Goal: Task Accomplishment & Management: Manage account settings

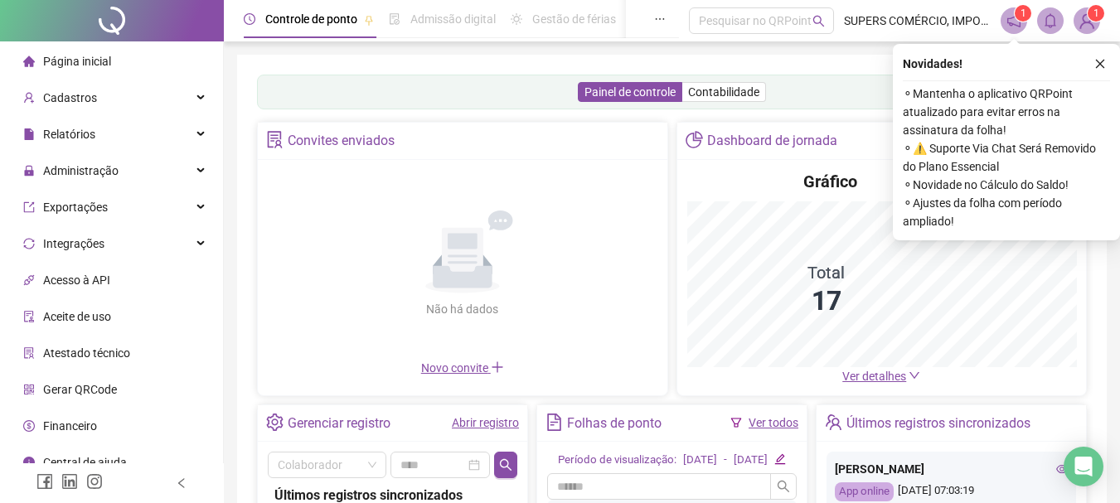
drag, startPoint x: 123, startPoint y: 173, endPoint x: 130, endPoint y: 306, distance: 132.9
click at [123, 173] on div "Administração" at bounding box center [111, 170] width 216 height 33
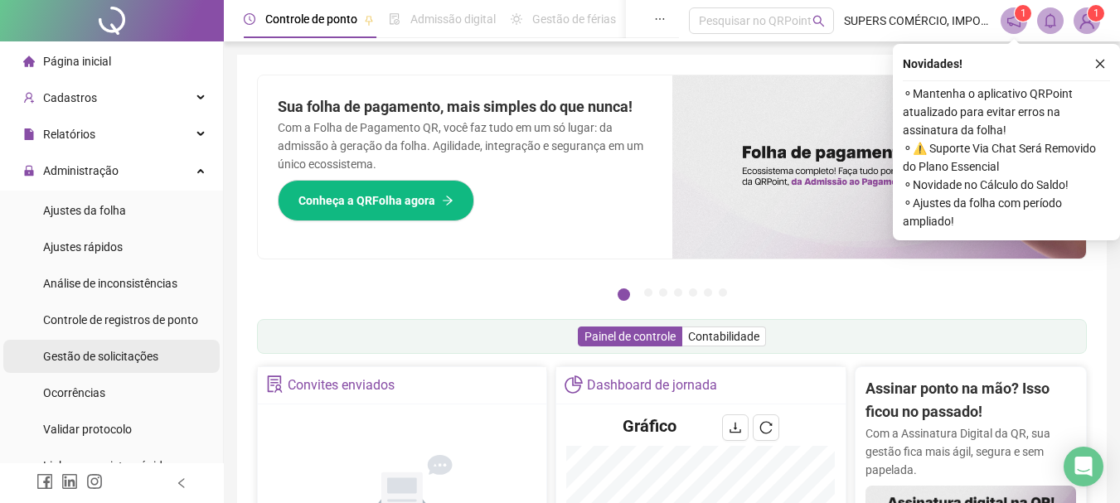
click at [133, 346] on div "Gestão de solicitações" at bounding box center [100, 356] width 115 height 33
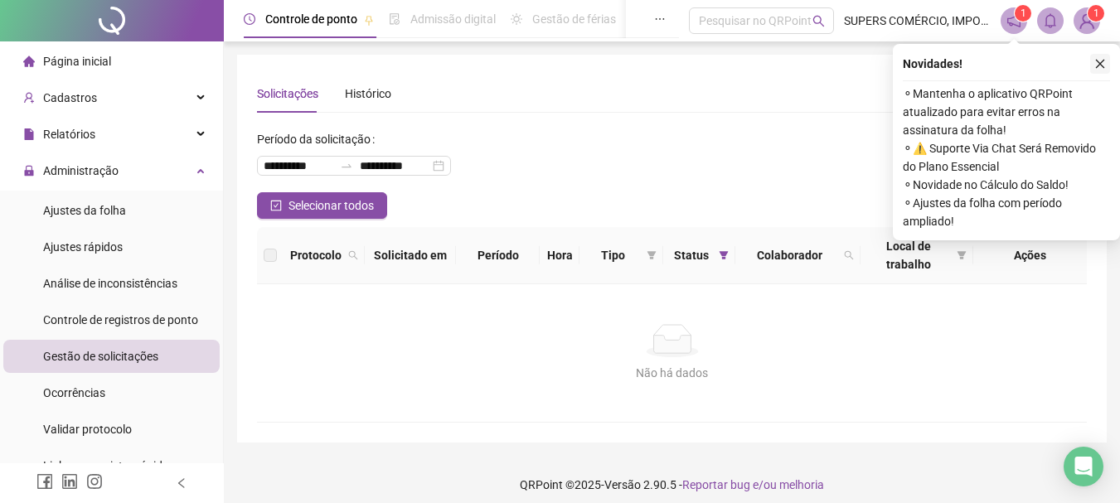
click at [1097, 59] on icon "close" at bounding box center [1101, 64] width 12 height 12
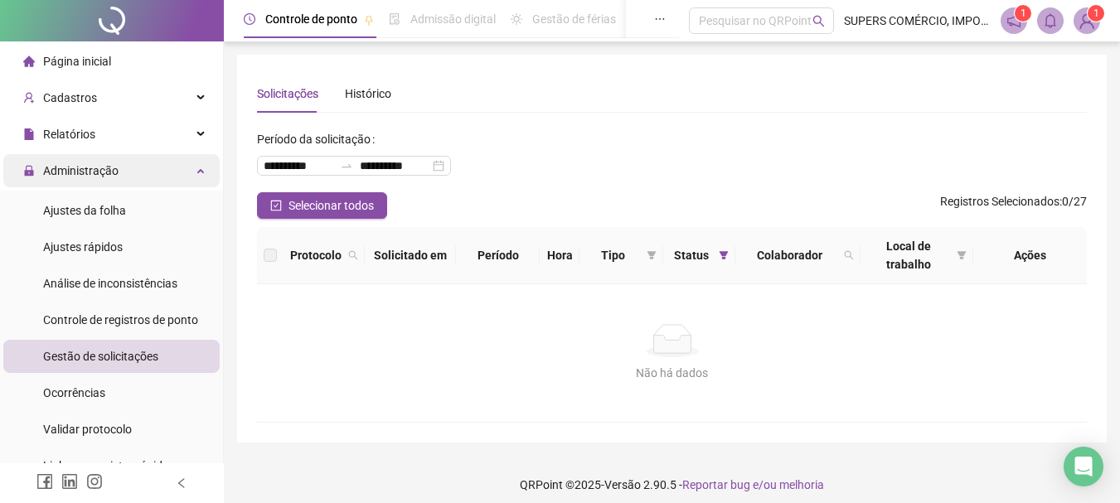
click at [198, 169] on div "Administração" at bounding box center [111, 170] width 216 height 33
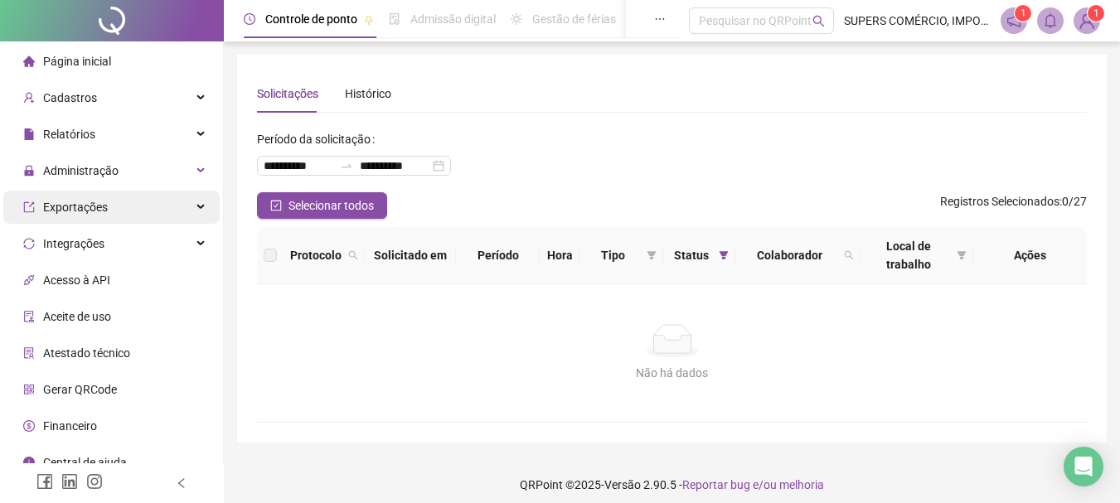
click at [140, 197] on div "Exportações" at bounding box center [111, 207] width 216 height 33
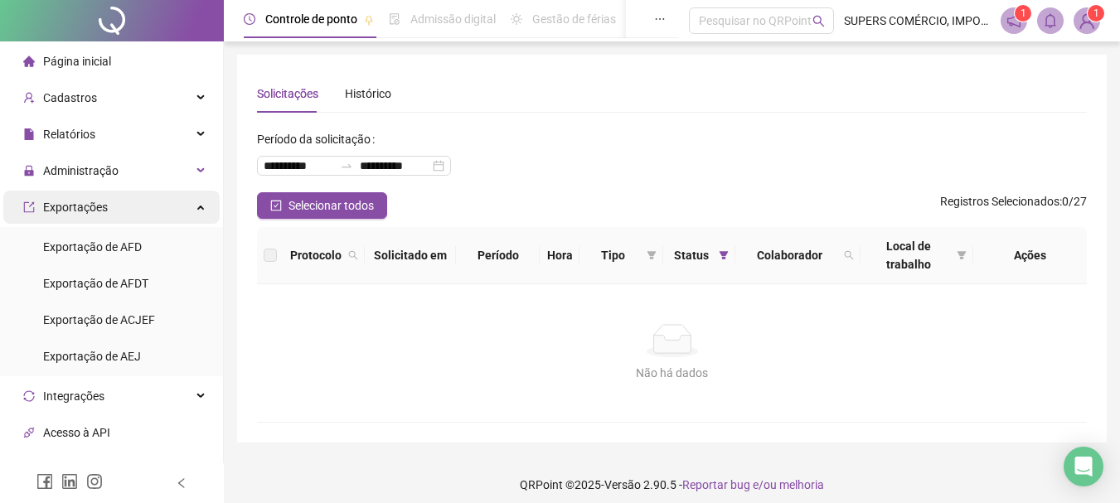
click at [170, 198] on div "Exportações" at bounding box center [111, 207] width 216 height 33
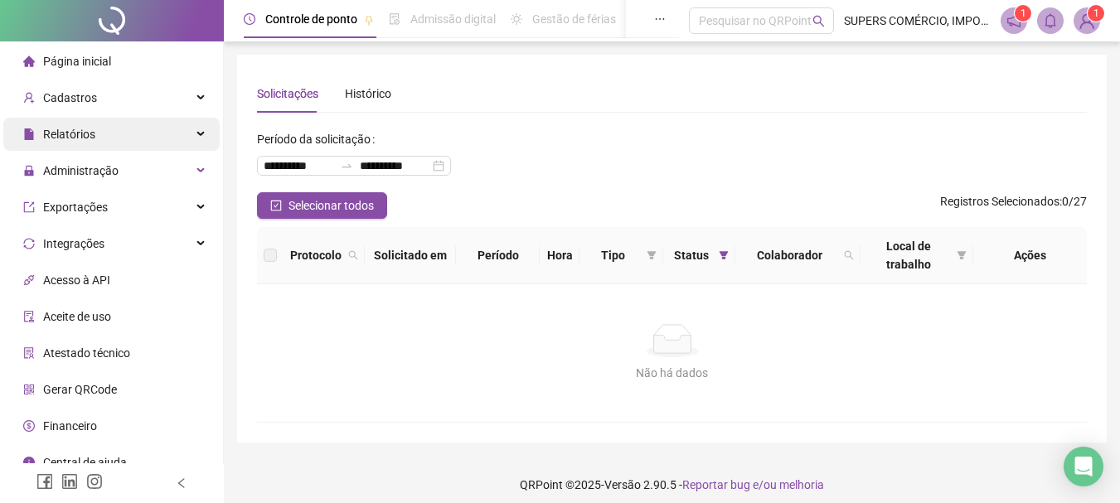
click at [170, 134] on div "Relatórios" at bounding box center [111, 134] width 216 height 33
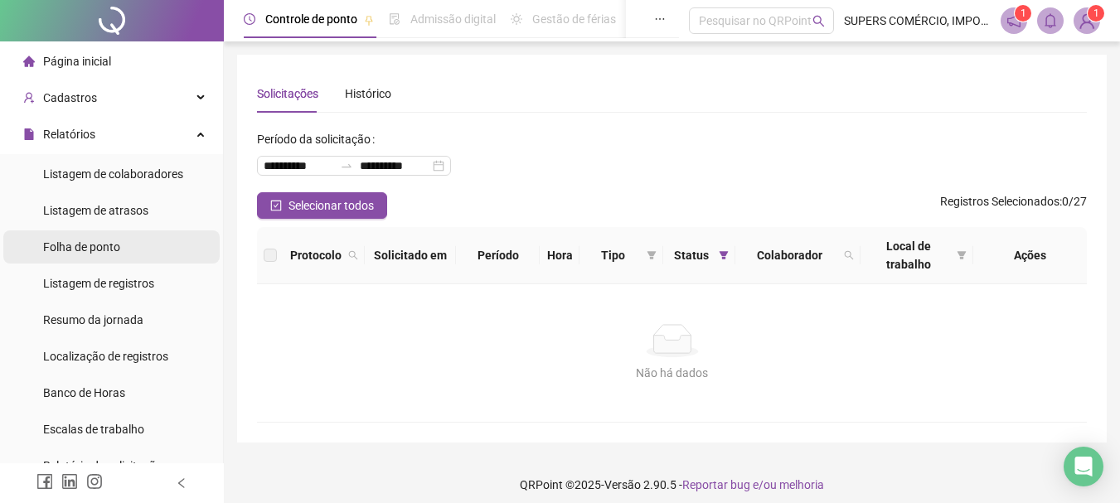
click at [100, 245] on span "Folha de ponto" at bounding box center [81, 247] width 77 height 13
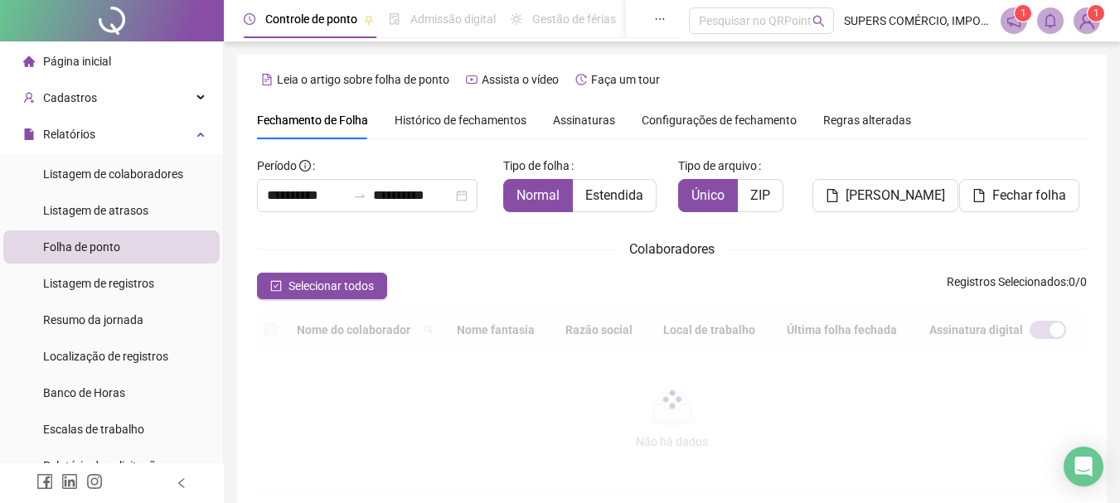
scroll to position [88, 0]
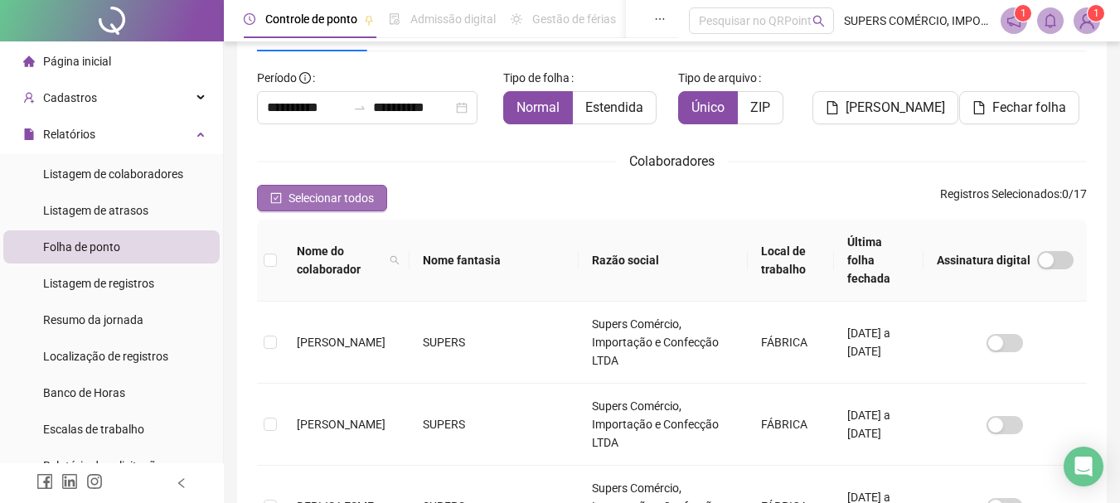
click at [354, 190] on span "Selecionar todos" at bounding box center [331, 198] width 85 height 18
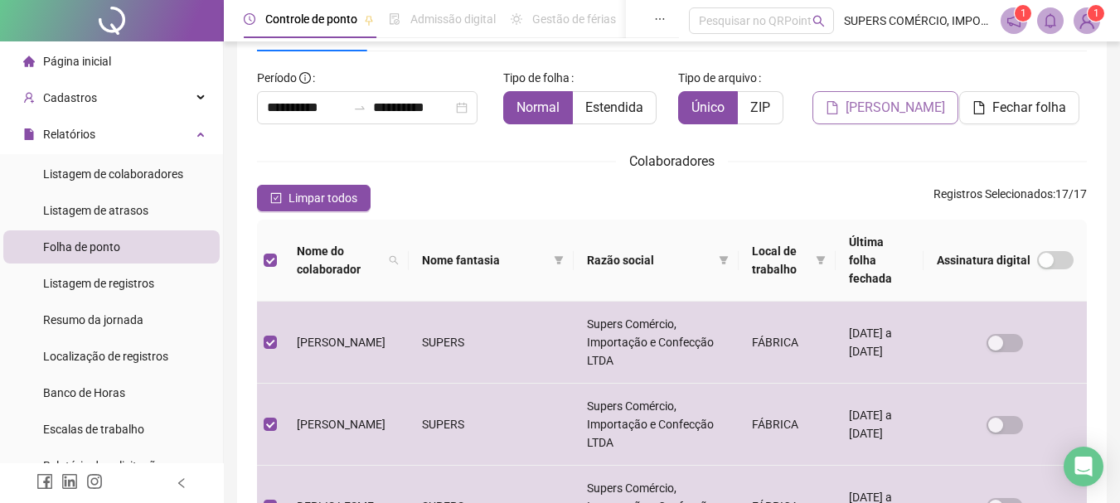
click at [914, 104] on span "[PERSON_NAME]" at bounding box center [896, 108] width 100 height 20
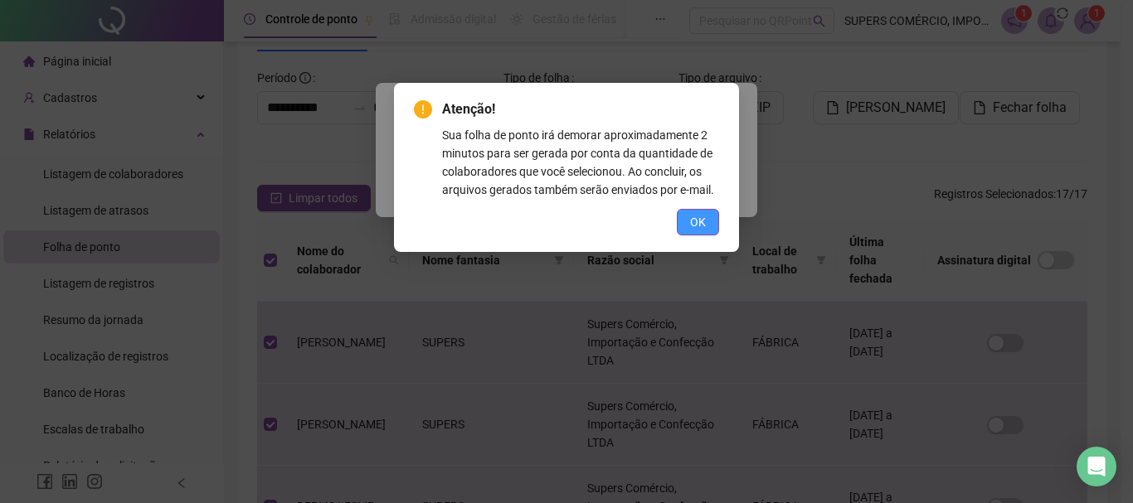
click at [693, 218] on span "OK" at bounding box center [698, 222] width 16 height 18
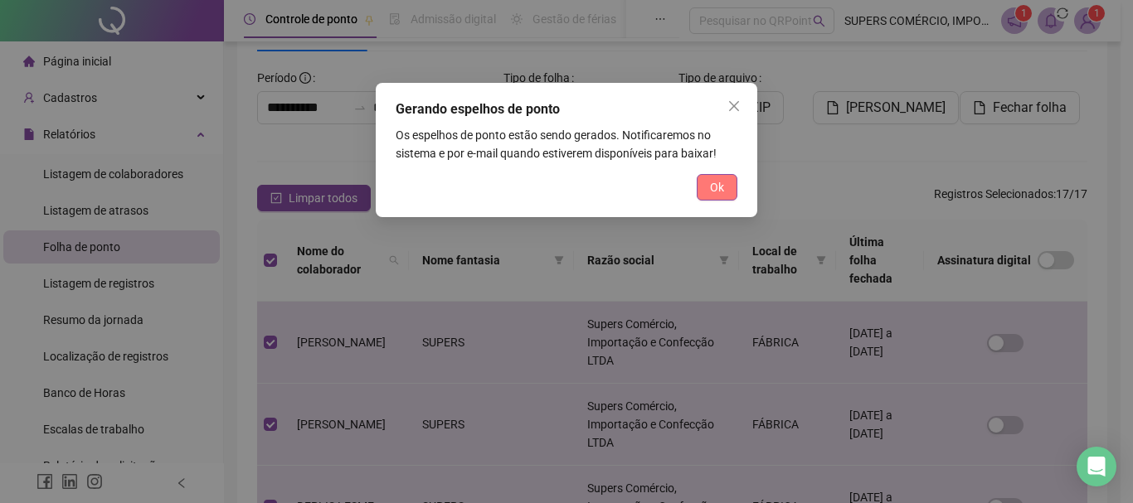
click at [718, 184] on span "Ok" at bounding box center [717, 187] width 14 height 18
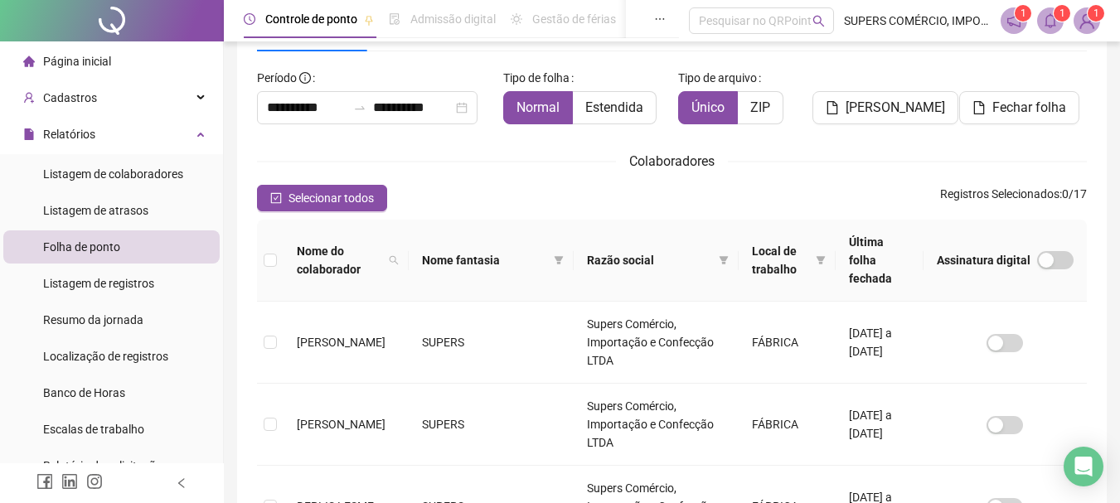
click at [1054, 17] on icon "bell" at bounding box center [1051, 20] width 12 height 15
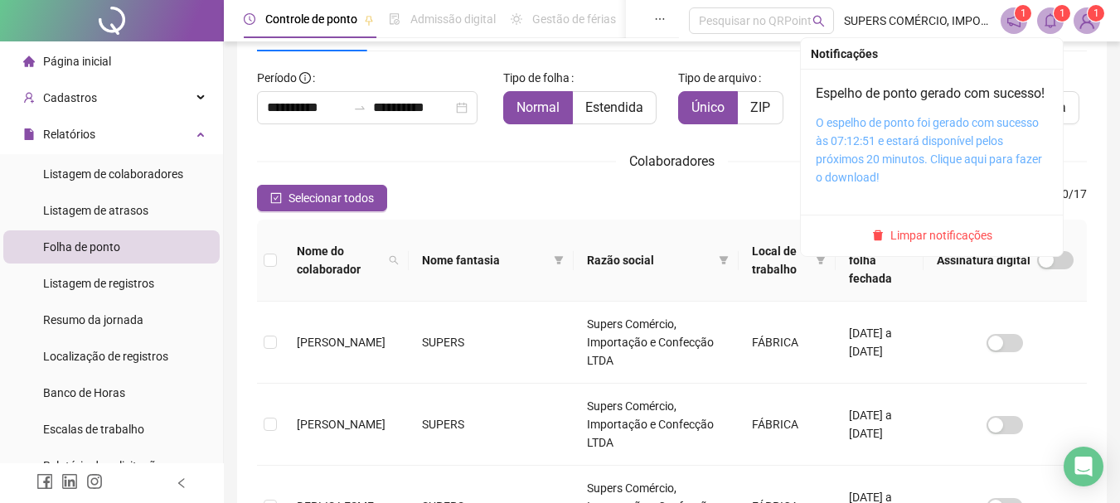
click at [974, 144] on link "O espelho de ponto foi gerado com sucesso às 07:12:51 e estará disponível pelos…" at bounding box center [929, 150] width 226 height 68
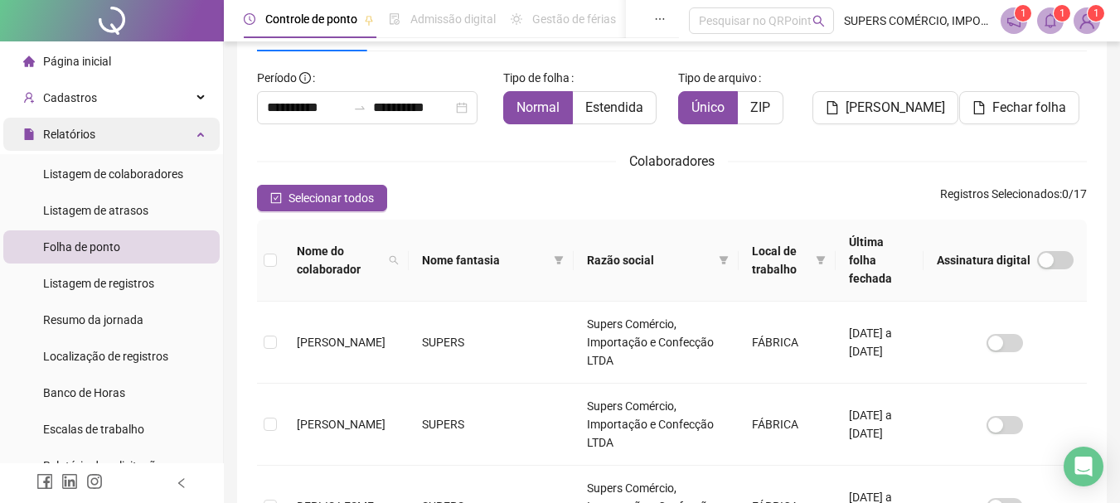
click at [137, 129] on div "Relatórios" at bounding box center [111, 134] width 216 height 33
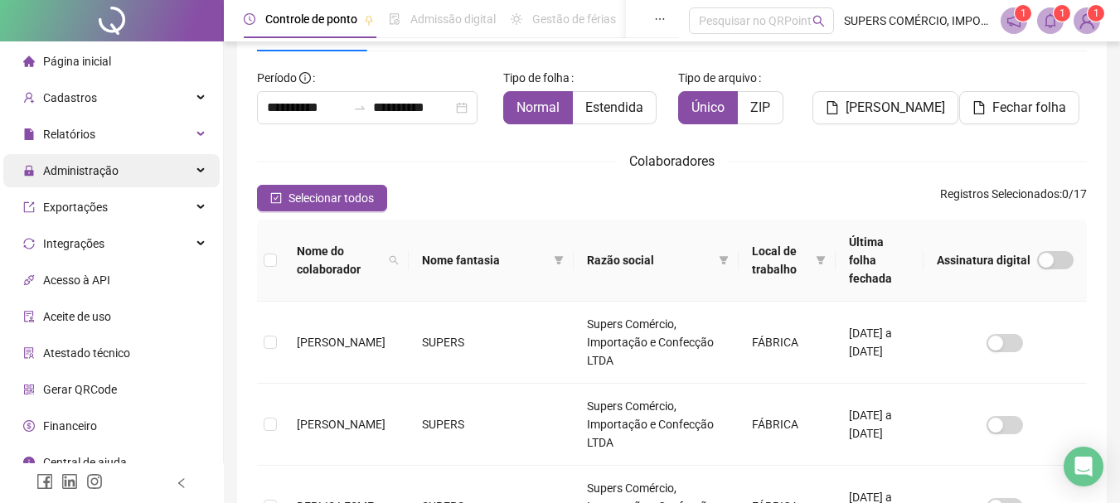
click at [137, 168] on div "Administração" at bounding box center [111, 170] width 216 height 33
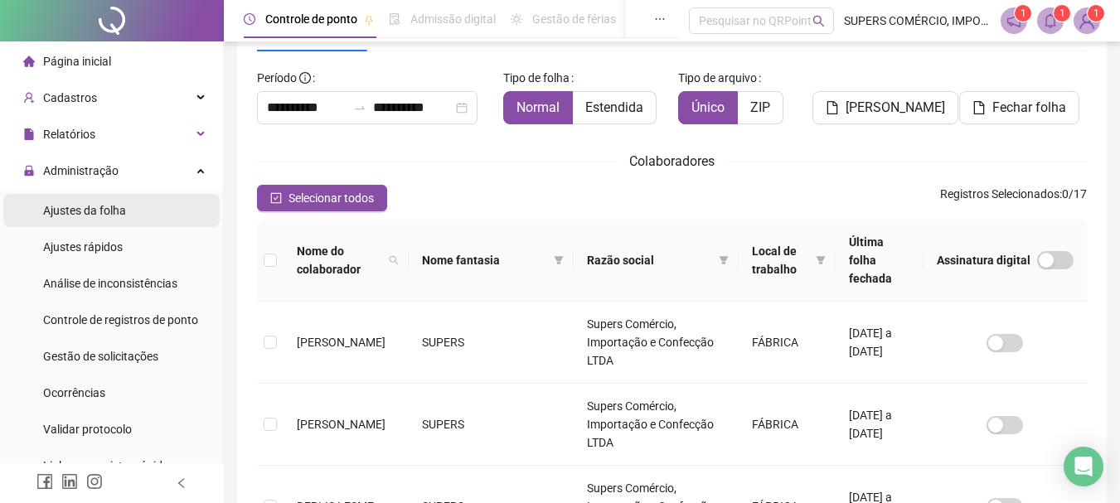
click at [134, 204] on li "Ajustes da folha" at bounding box center [111, 210] width 216 height 33
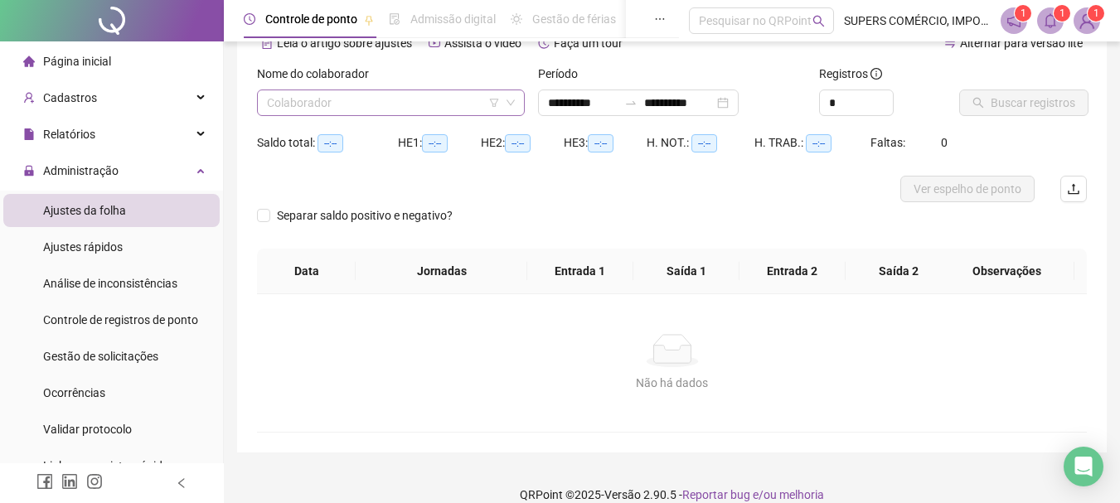
type input "**********"
click at [438, 100] on input "search" at bounding box center [383, 102] width 233 height 25
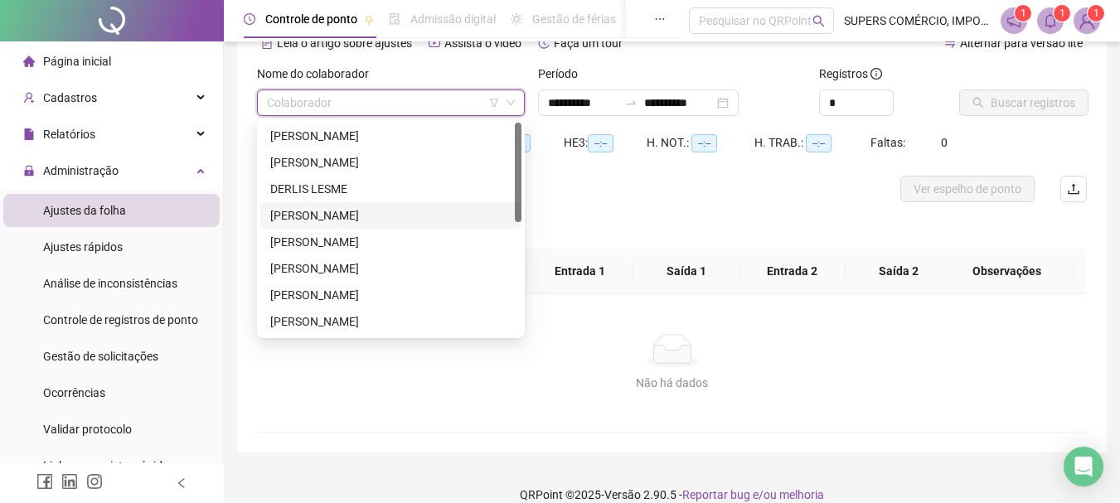
click at [357, 211] on div "[PERSON_NAME]" at bounding box center [390, 216] width 241 height 18
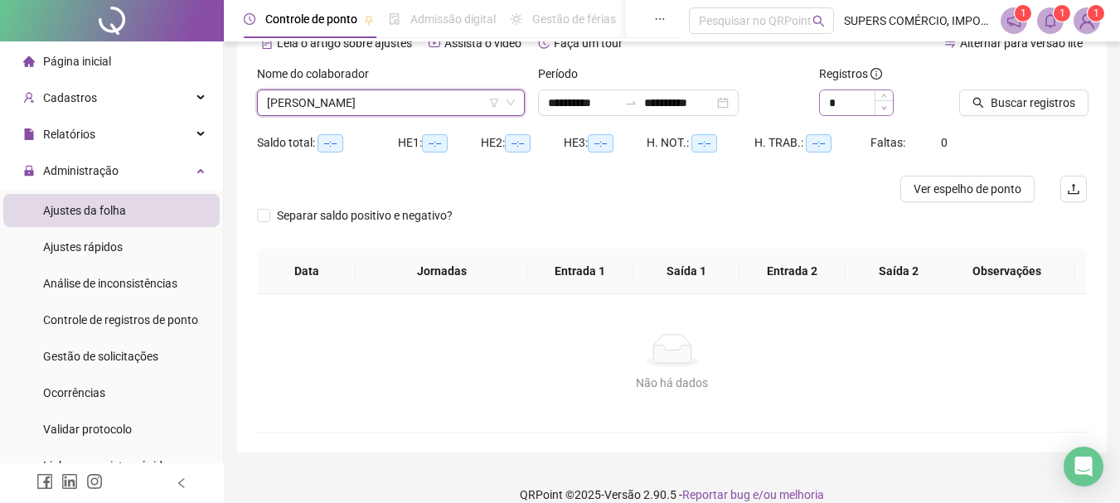
click at [885, 100] on span "Decrease Value" at bounding box center [884, 107] width 18 height 15
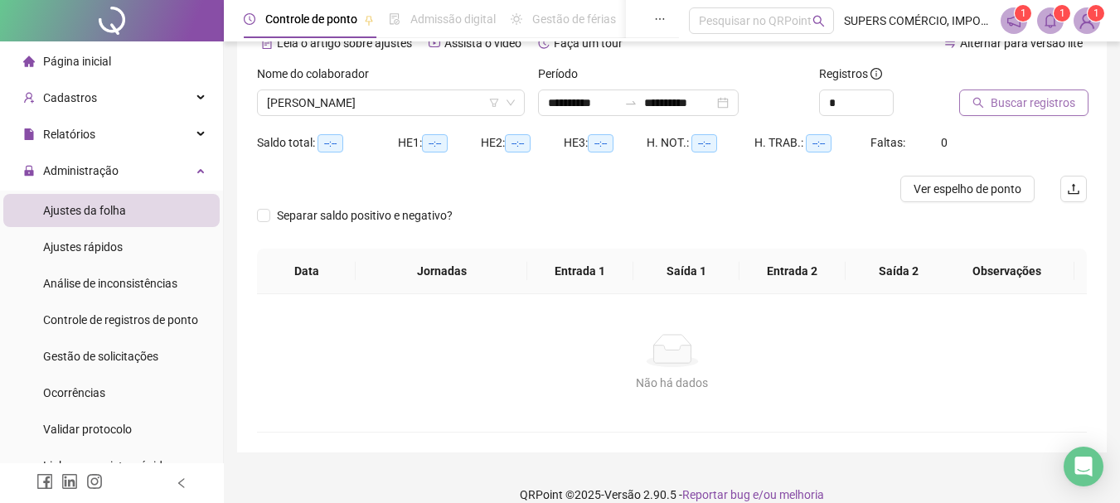
click at [1003, 96] on span "Buscar registros" at bounding box center [1033, 103] width 85 height 18
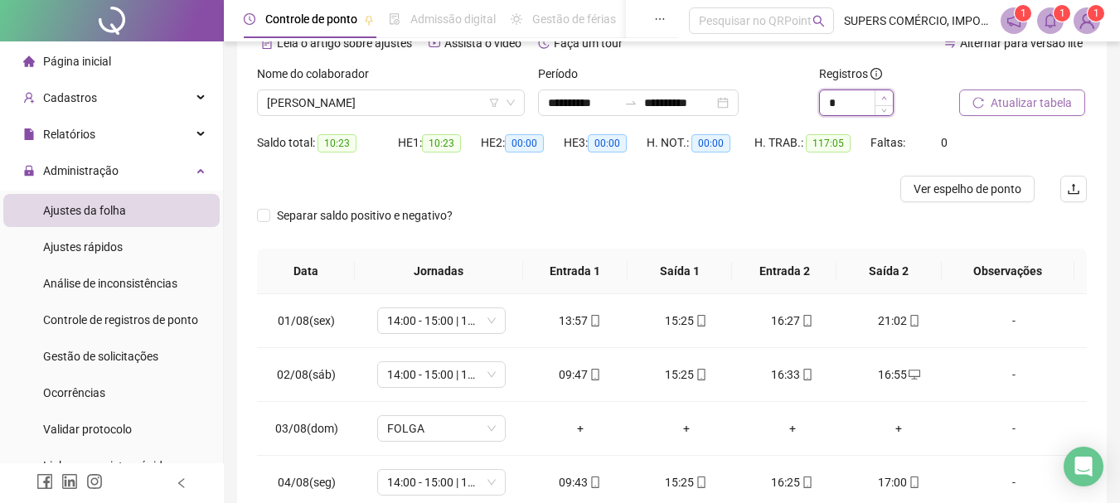
click at [882, 95] on icon "up" at bounding box center [885, 98] width 6 height 6
type input "*"
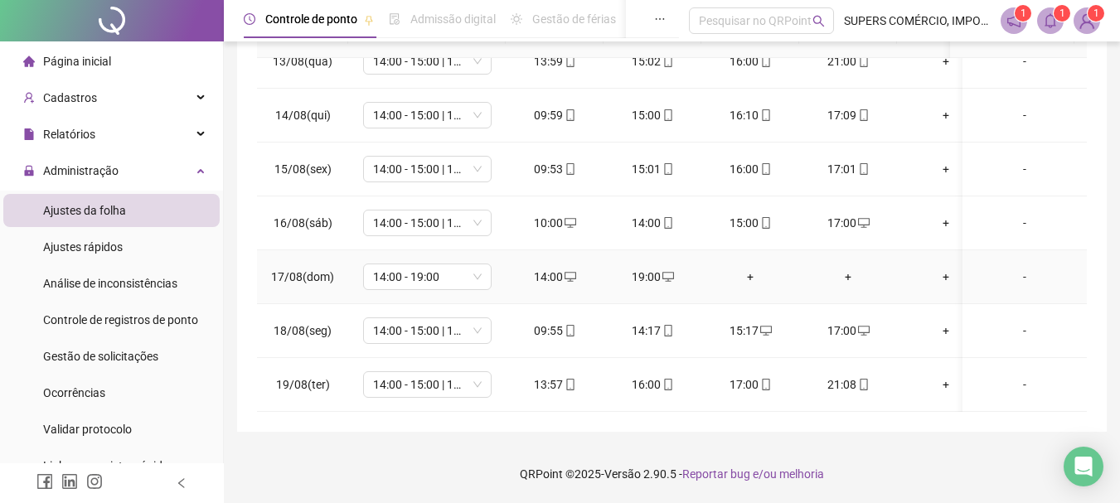
scroll to position [683, 0]
click at [940, 376] on div "+" at bounding box center [946, 385] width 71 height 18
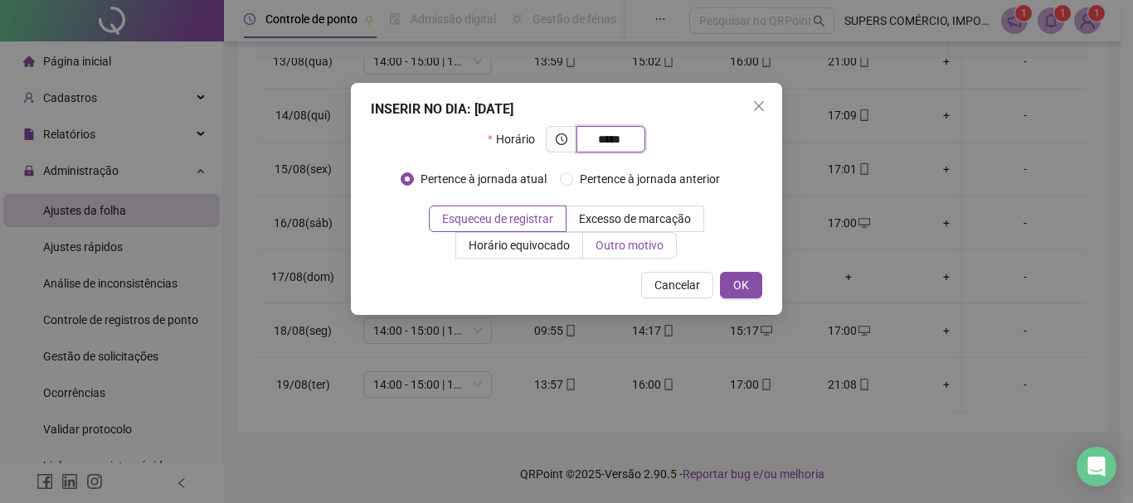
type input "*****"
click at [623, 245] on span "Outro motivo" at bounding box center [629, 245] width 68 height 13
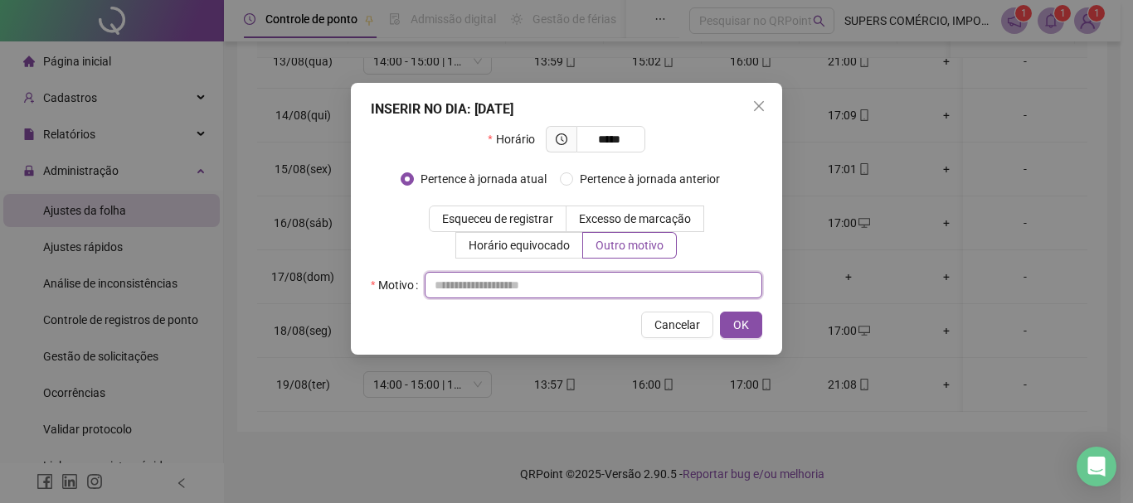
click at [534, 289] on input "text" at bounding box center [594, 285] width 338 height 27
type input "*"
click at [436, 286] on input "**********" at bounding box center [594, 285] width 338 height 27
type input "**********"
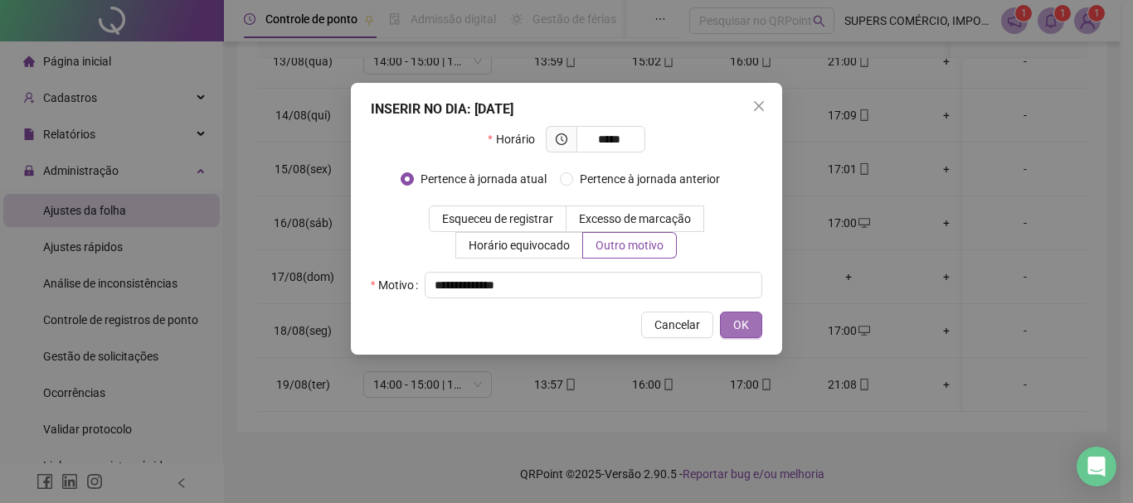
click at [741, 323] on span "OK" at bounding box center [741, 325] width 16 height 18
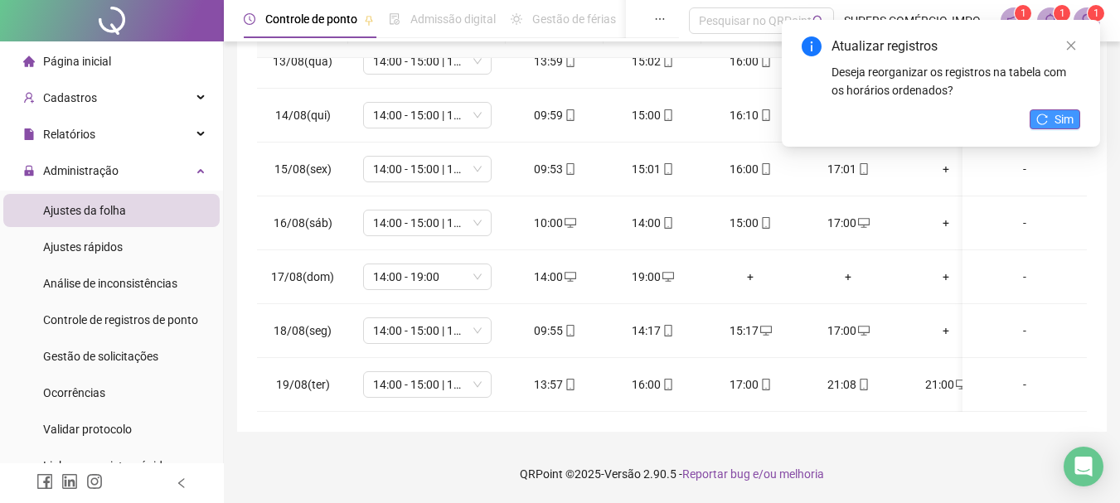
click at [1056, 111] on span "Sim" at bounding box center [1064, 119] width 19 height 18
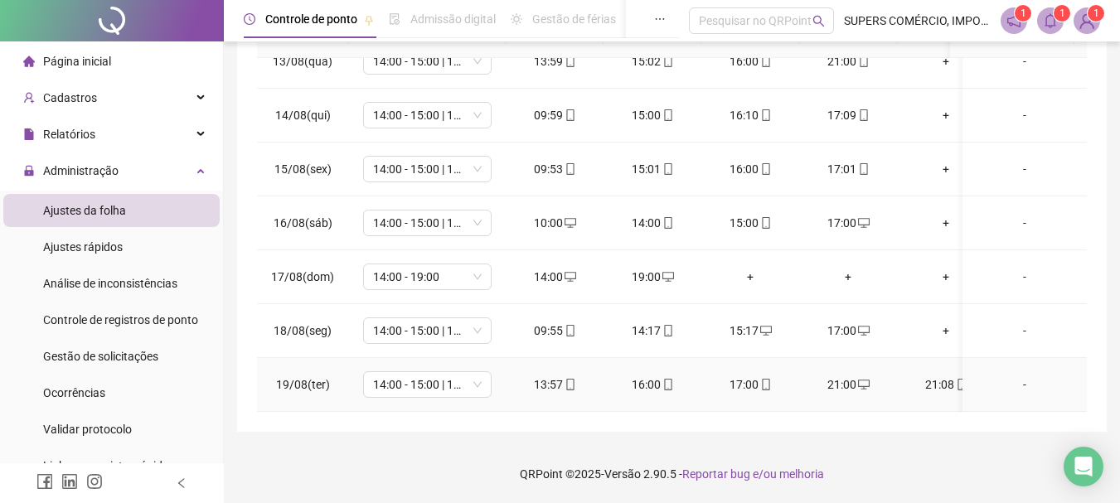
click at [931, 376] on div "21:08" at bounding box center [946, 385] width 71 height 18
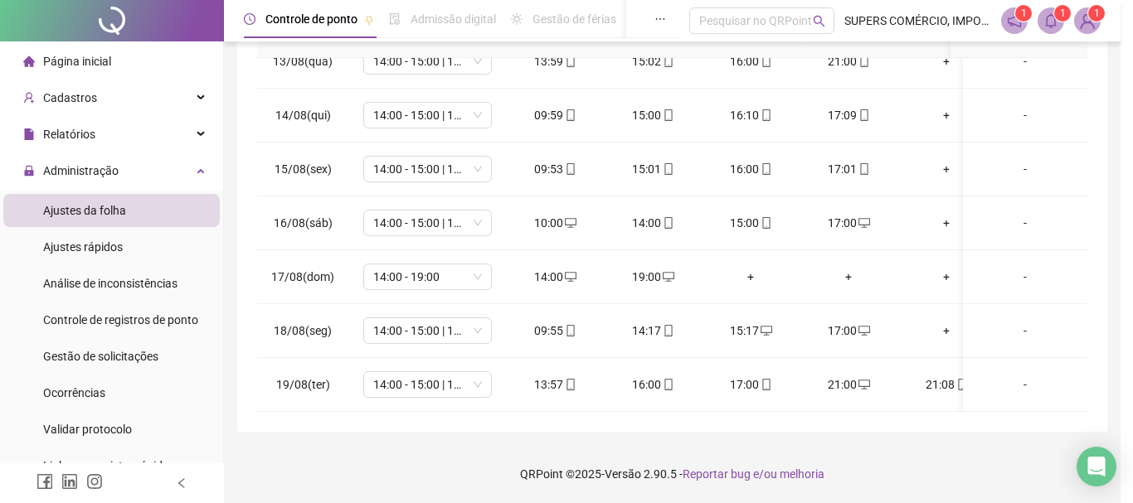
type input "**********"
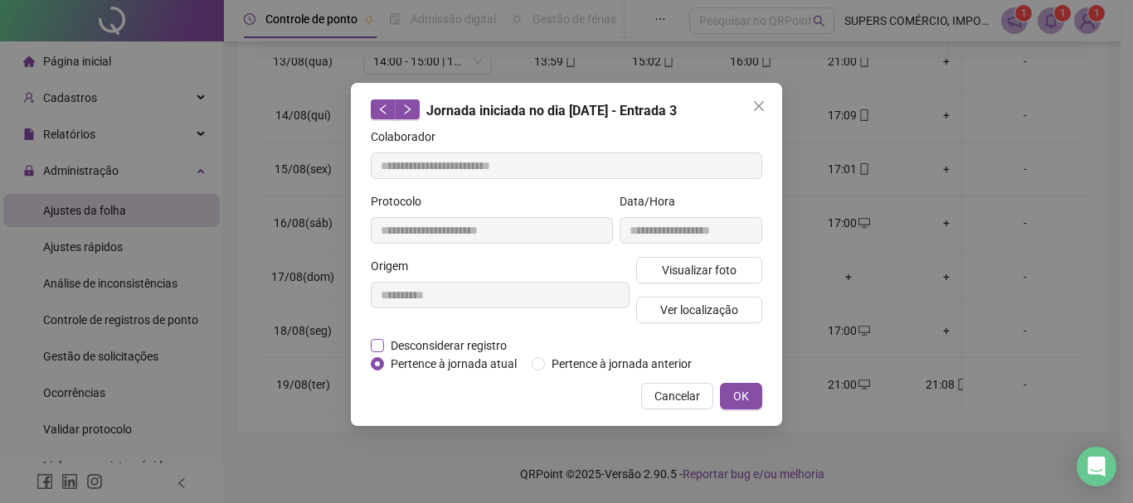
click at [419, 341] on span "Desconsiderar registro" at bounding box center [448, 346] width 129 height 18
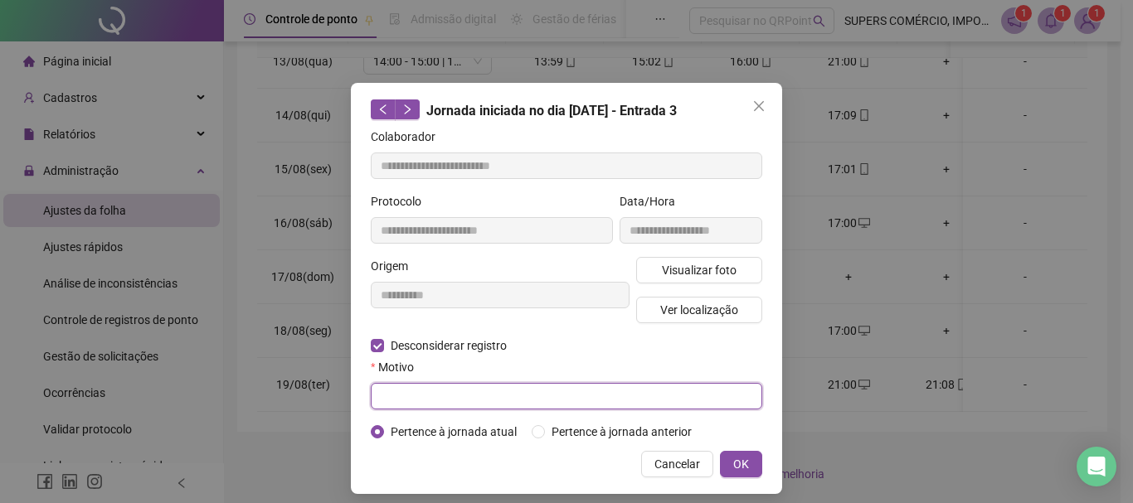
click at [402, 395] on input "text" at bounding box center [566, 396] width 391 height 27
type input "**********"
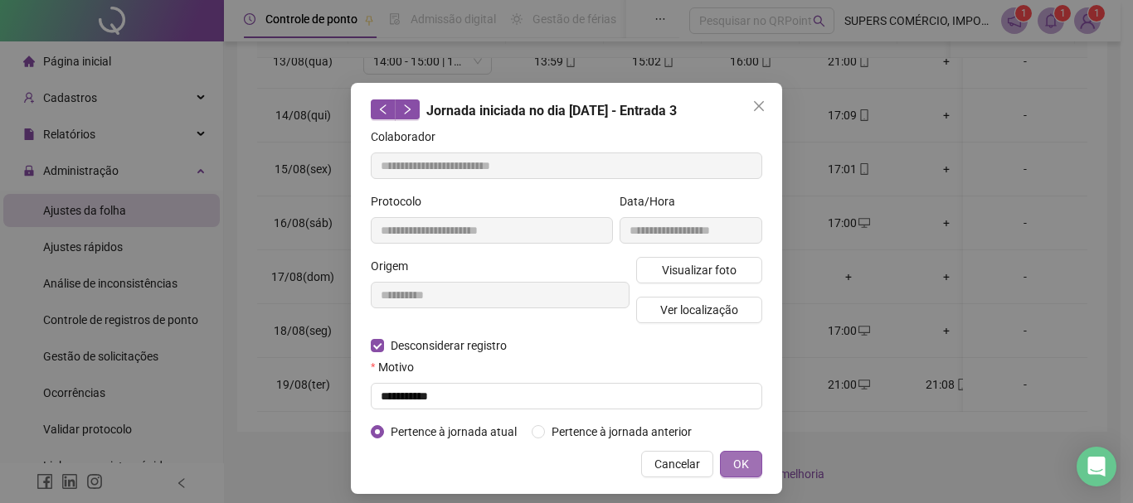
click at [733, 459] on span "OK" at bounding box center [741, 464] width 16 height 18
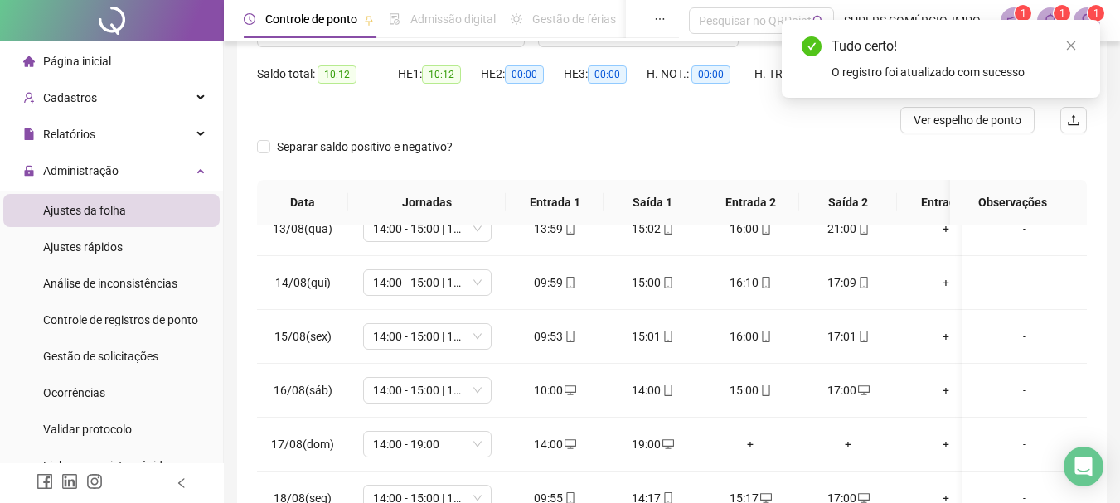
scroll to position [0, 0]
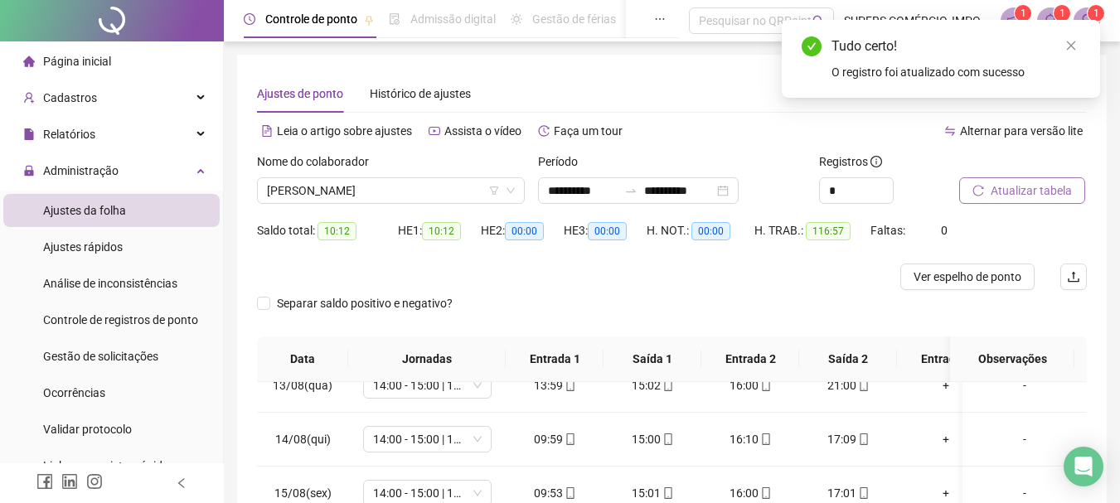
click at [1010, 186] on span "Atualizar tabela" at bounding box center [1031, 191] width 81 height 18
click at [957, 279] on span "Ver espelho de ponto" at bounding box center [968, 277] width 108 height 18
